Goal: Book appointment/travel/reservation

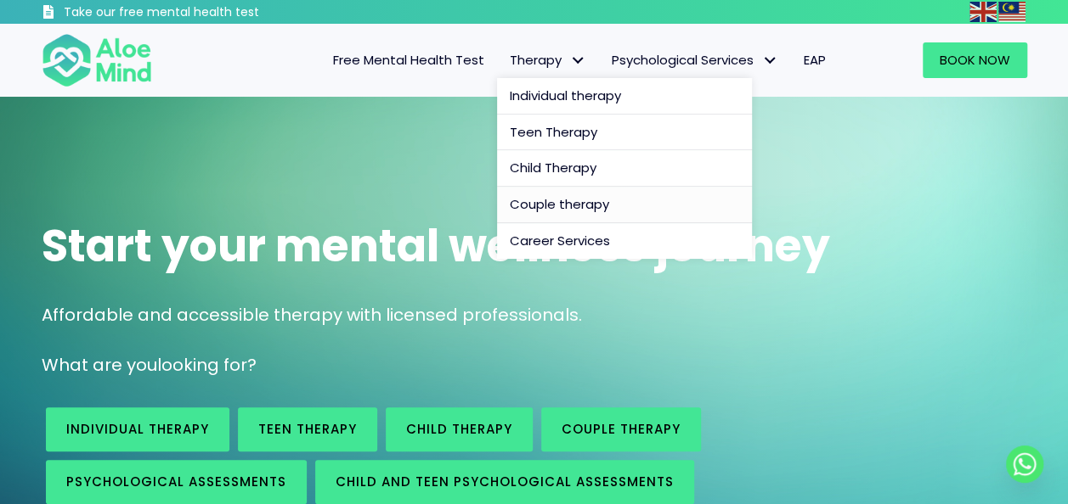
click at [562, 212] on link "Couple therapy" at bounding box center [624, 205] width 255 height 37
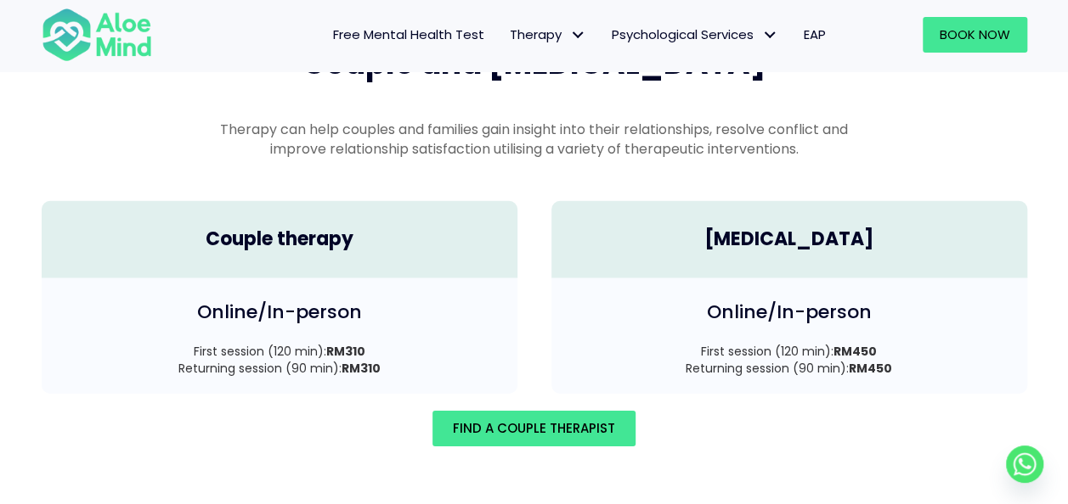
scroll to position [2424, 0]
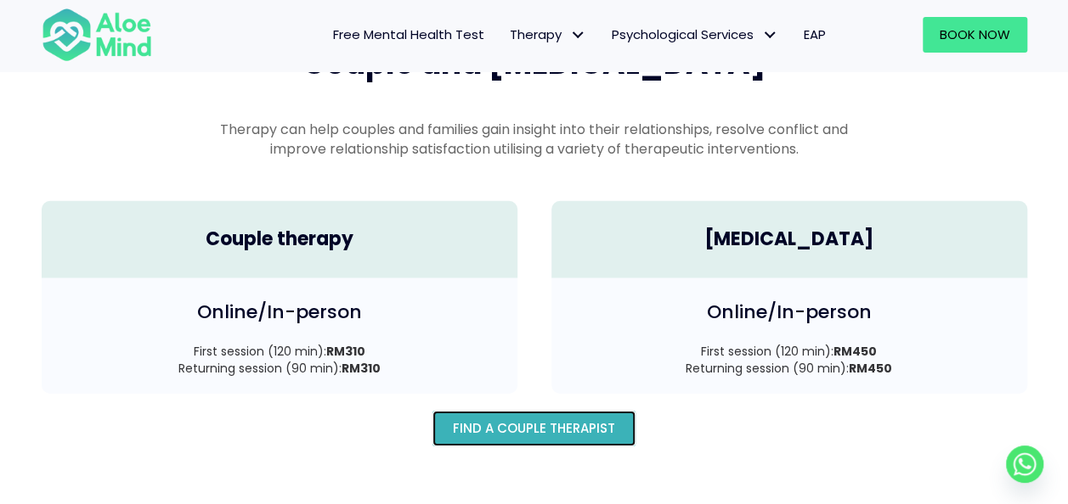
click at [504, 420] on span "Find A Couple Therapist" at bounding box center [534, 429] width 162 height 18
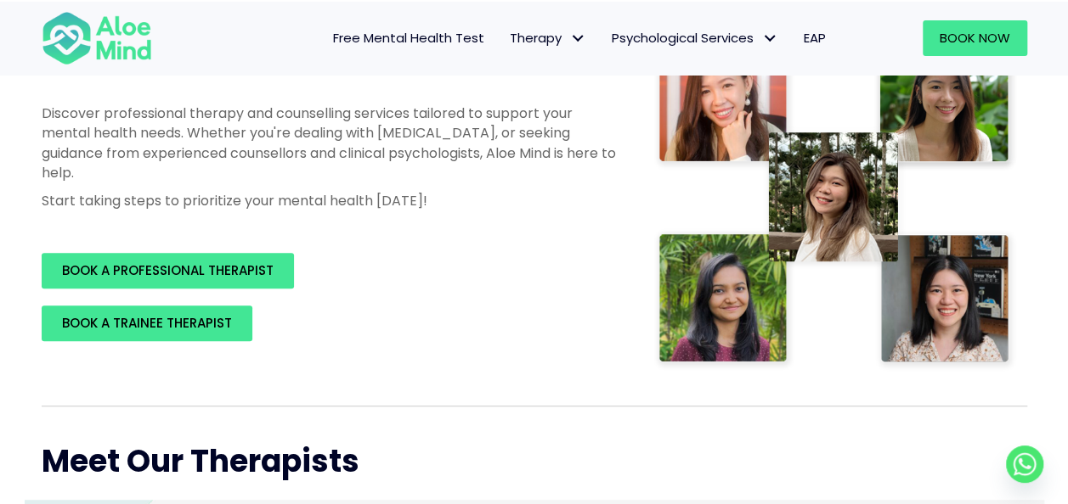
scroll to position [285, 0]
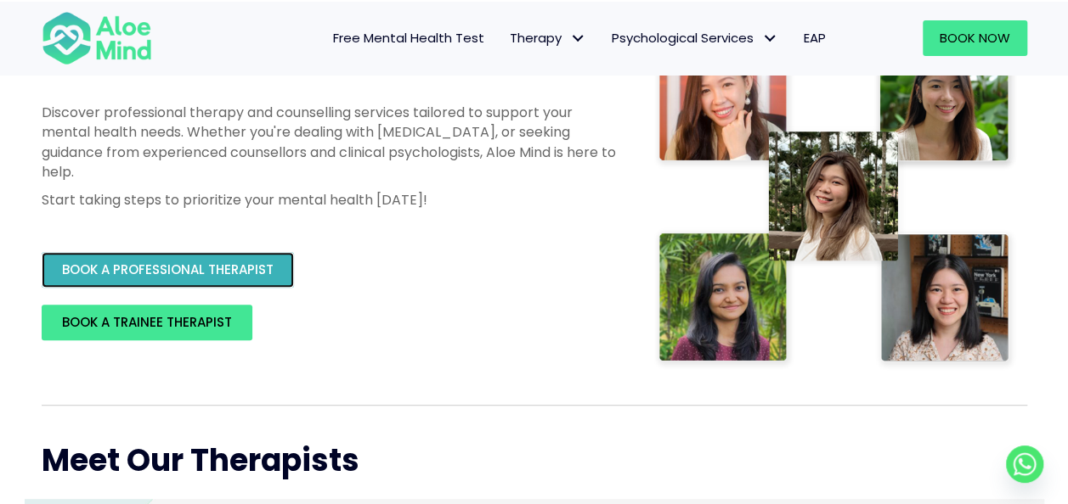
click at [210, 268] on span "BOOK A PROFESSIONAL THERAPIST" at bounding box center [167, 270] width 211 height 18
